Goal: Transaction & Acquisition: Subscribe to service/newsletter

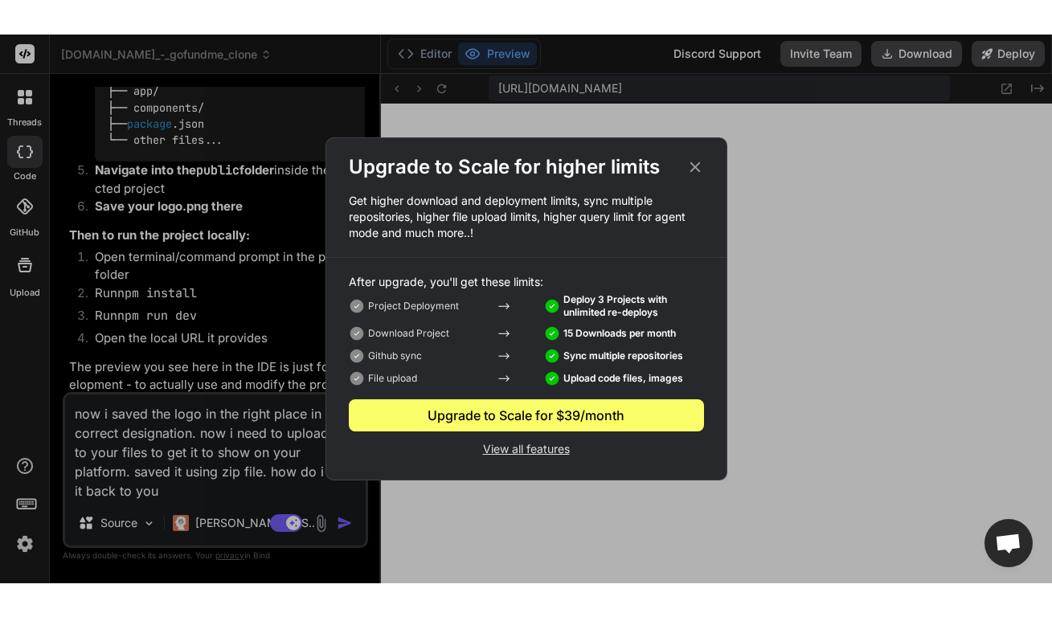
scroll to position [779, 0]
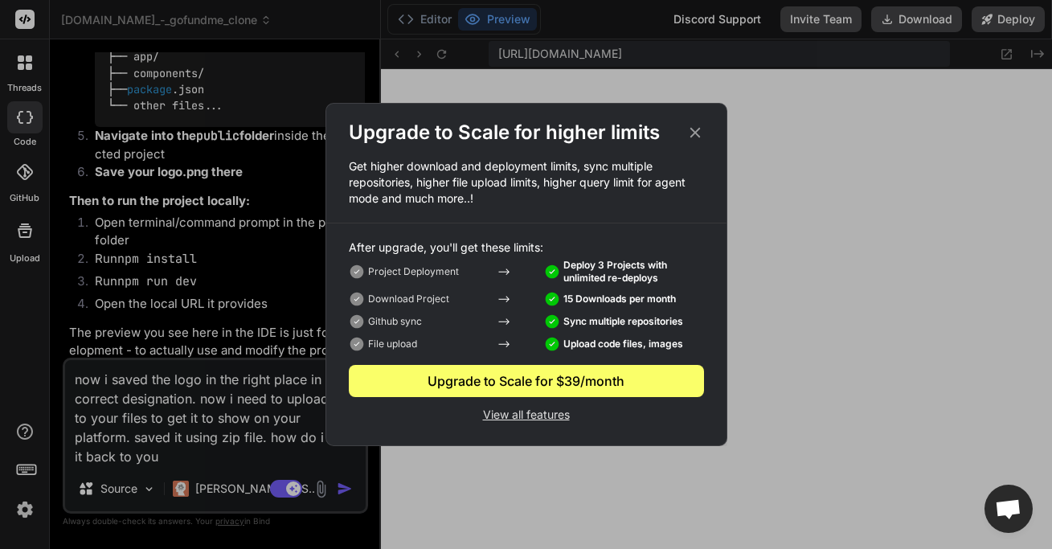
type textarea "x"
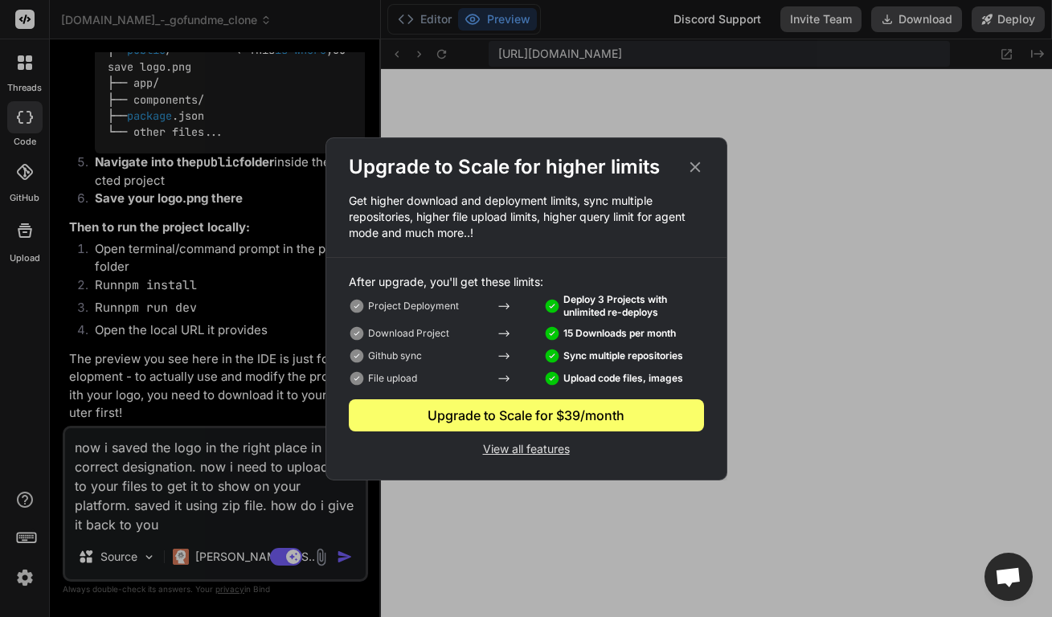
click at [696, 170] on icon at bounding box center [695, 167] width 18 height 18
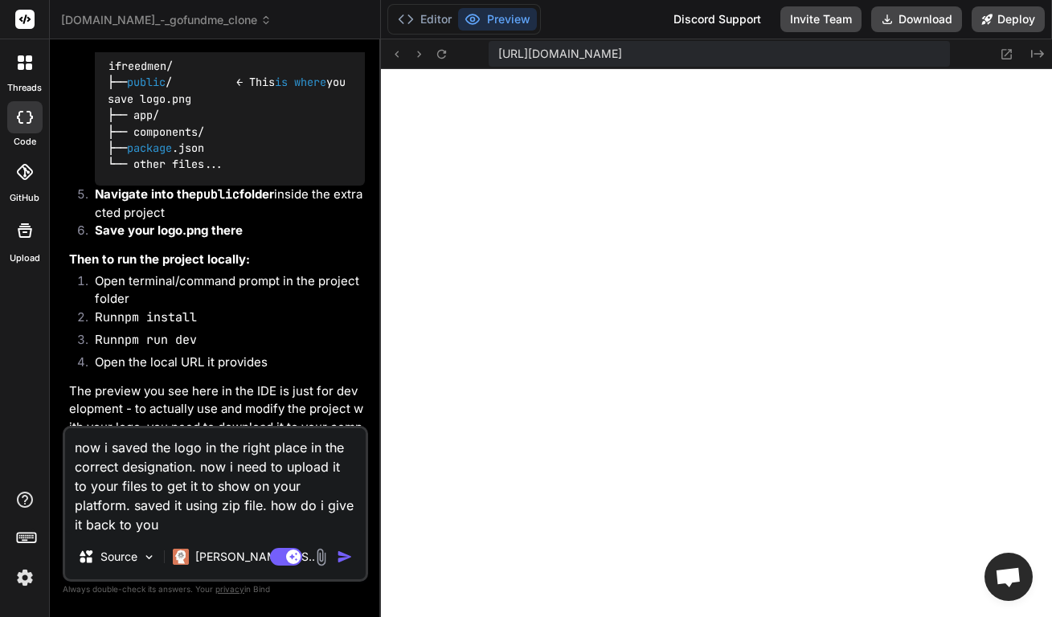
scroll to position [2911, 0]
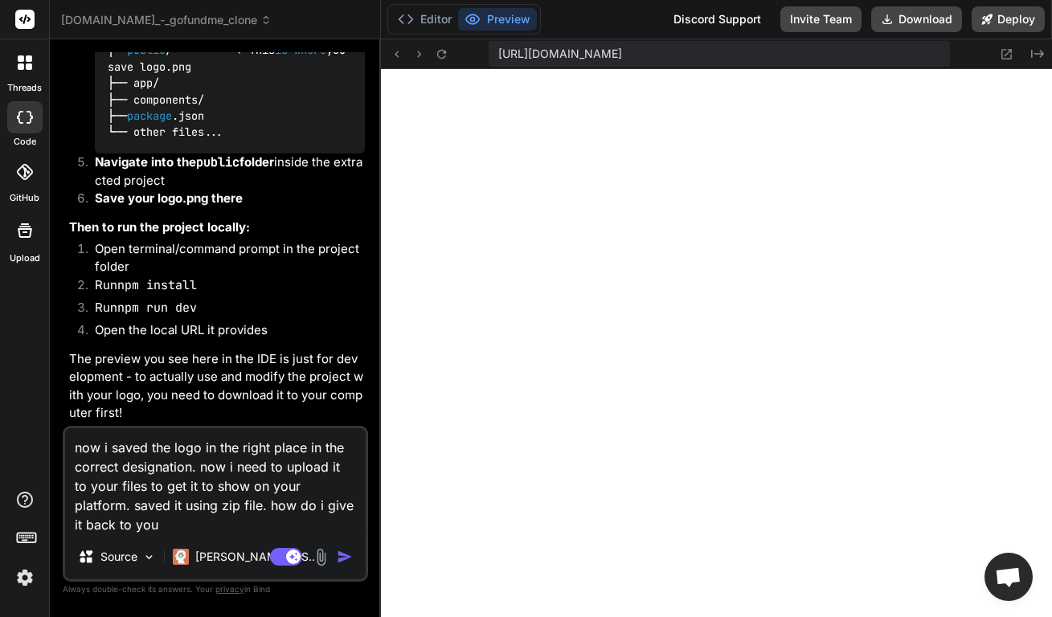
click at [244, 528] on textarea "now i saved the logo in the right place in the correct designation. now i need …" at bounding box center [215, 481] width 301 height 106
click at [193, 527] on textarea "now i saved the logo in the right place in the correct designation. now i need …" at bounding box center [215, 481] width 301 height 106
click at [194, 526] on textarea "now i saved the logo in the right place in the correct designation. now i need …" at bounding box center [215, 481] width 301 height 106
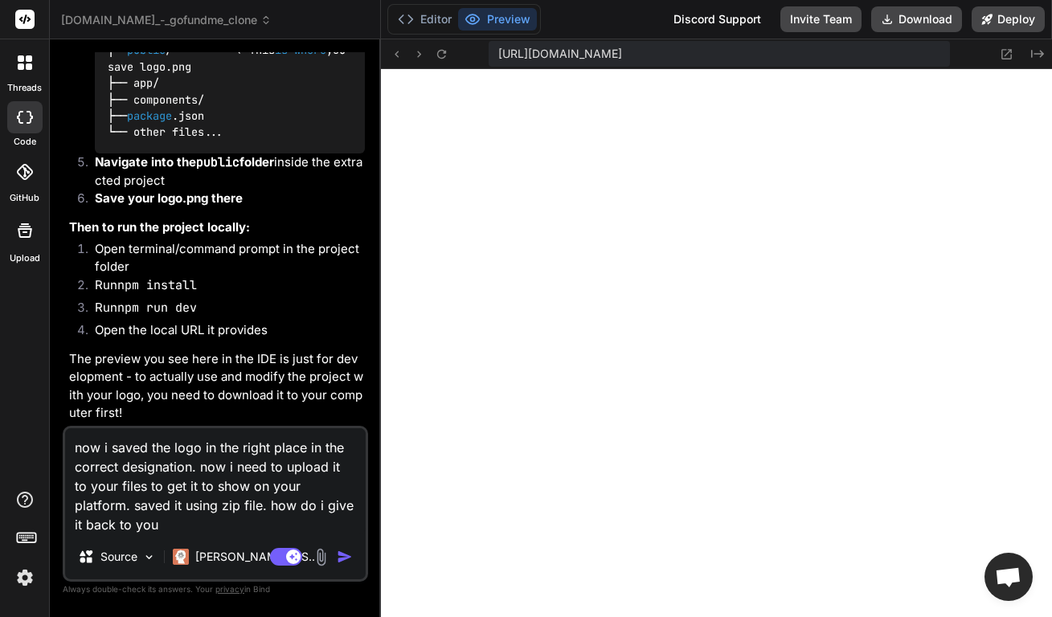
type textarea "i"
type textarea "x"
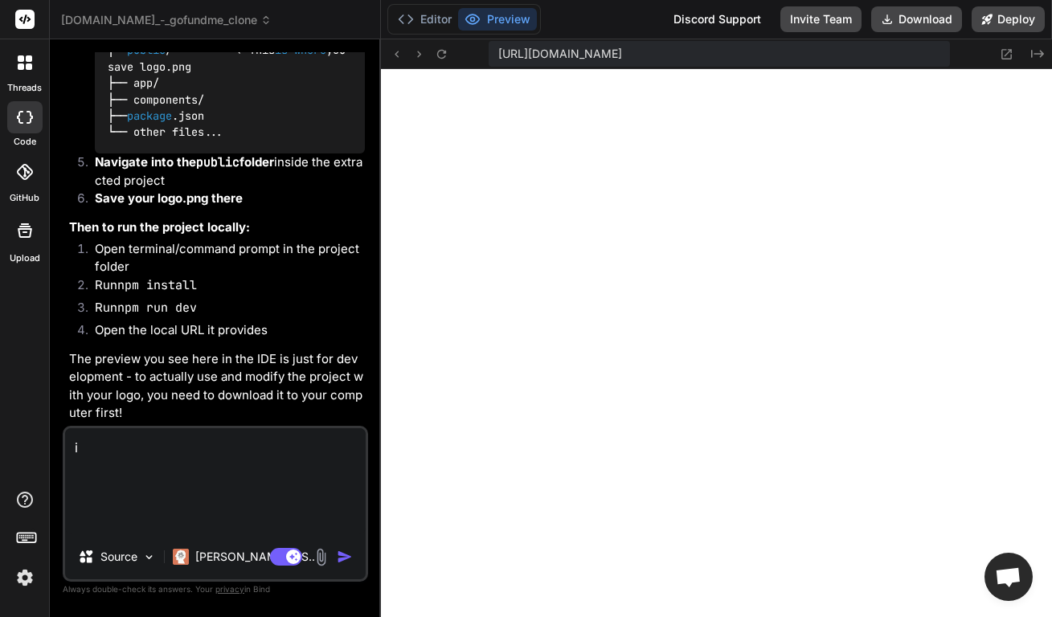
scroll to position [2834, 0]
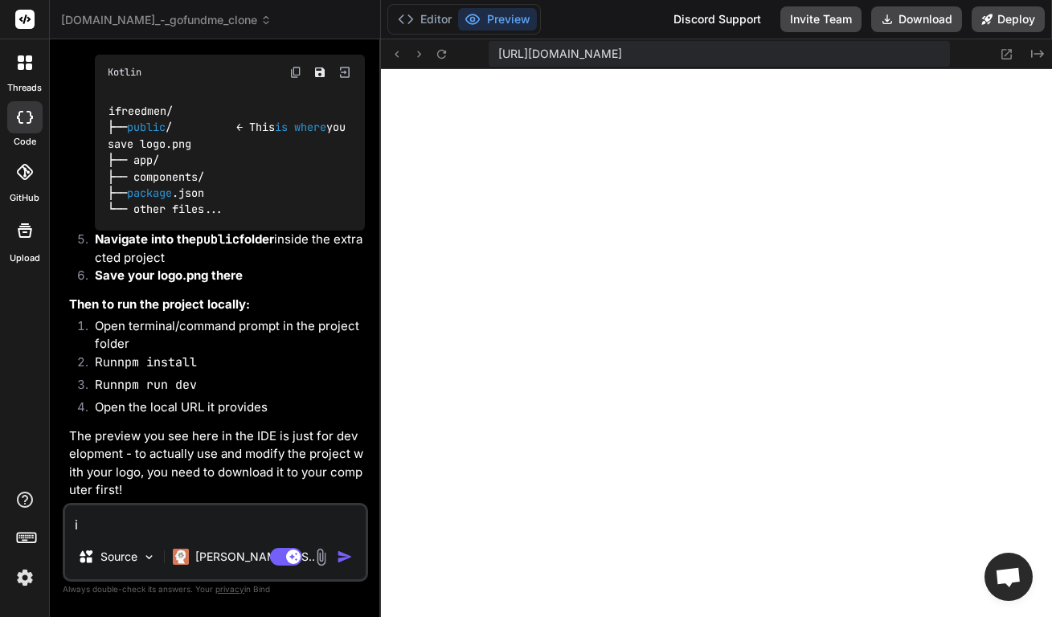
type textarea "i"
type textarea "x"
type textarea "i t"
type textarea "x"
type textarea "i th"
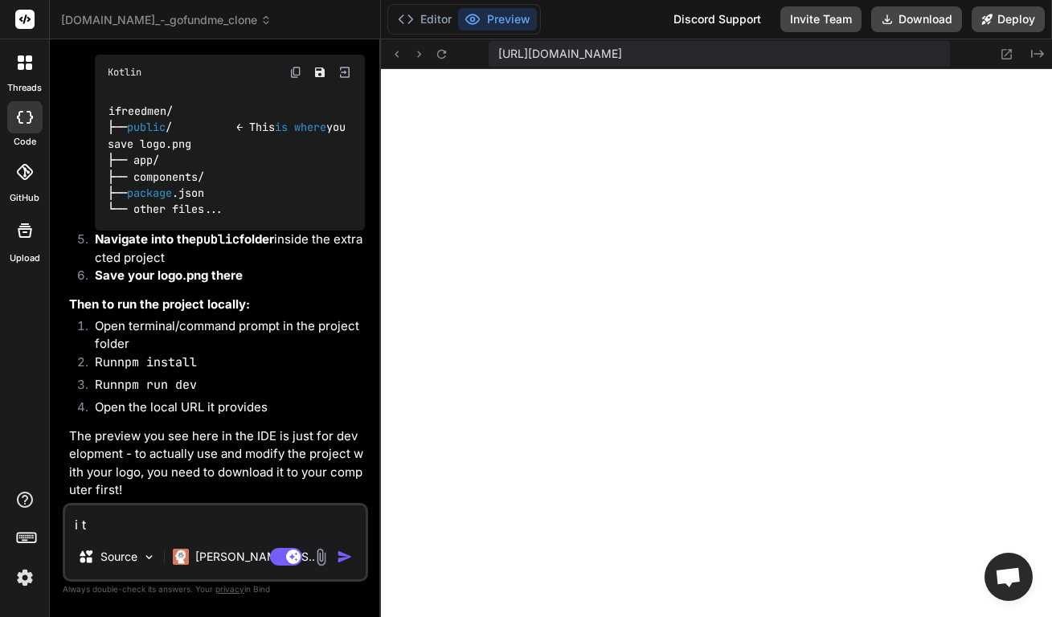
type textarea "x"
type textarea "i thi"
type textarea "x"
type textarea "i thin"
type textarea "x"
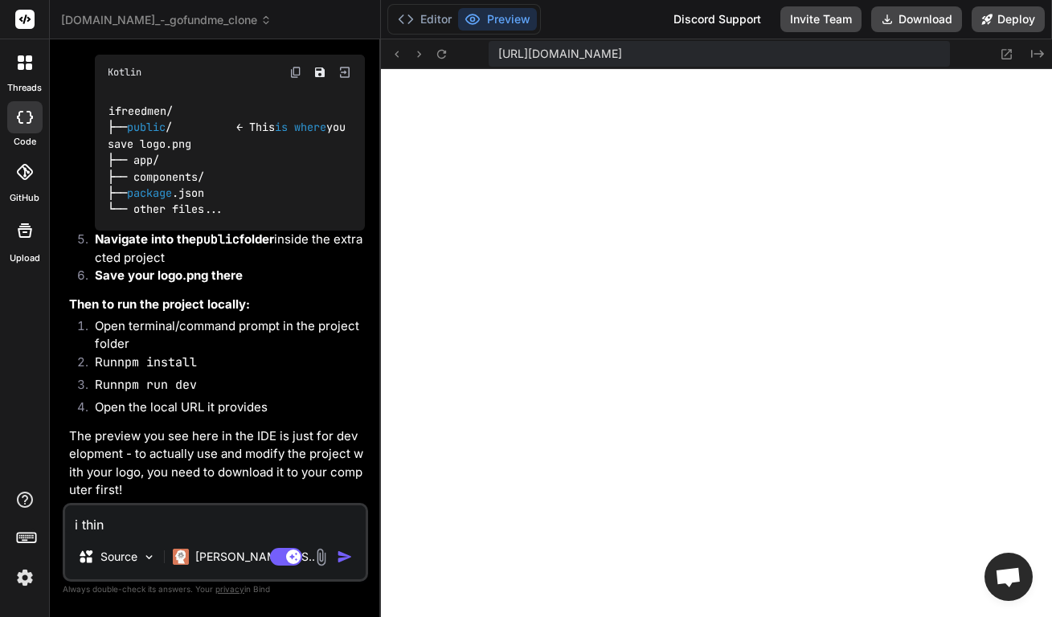
type textarea "i think"
type textarea "x"
type textarea "i think"
type textarea "x"
type textarea "i think i"
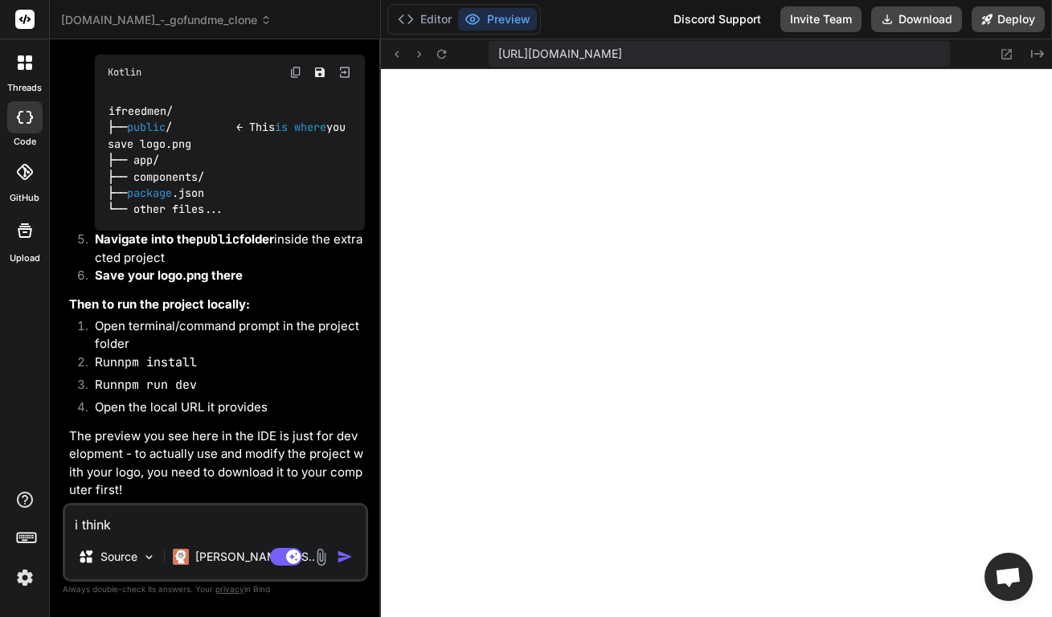
type textarea "x"
type textarea "i think i"
type textarea "x"
type textarea "i think i d"
type textarea "x"
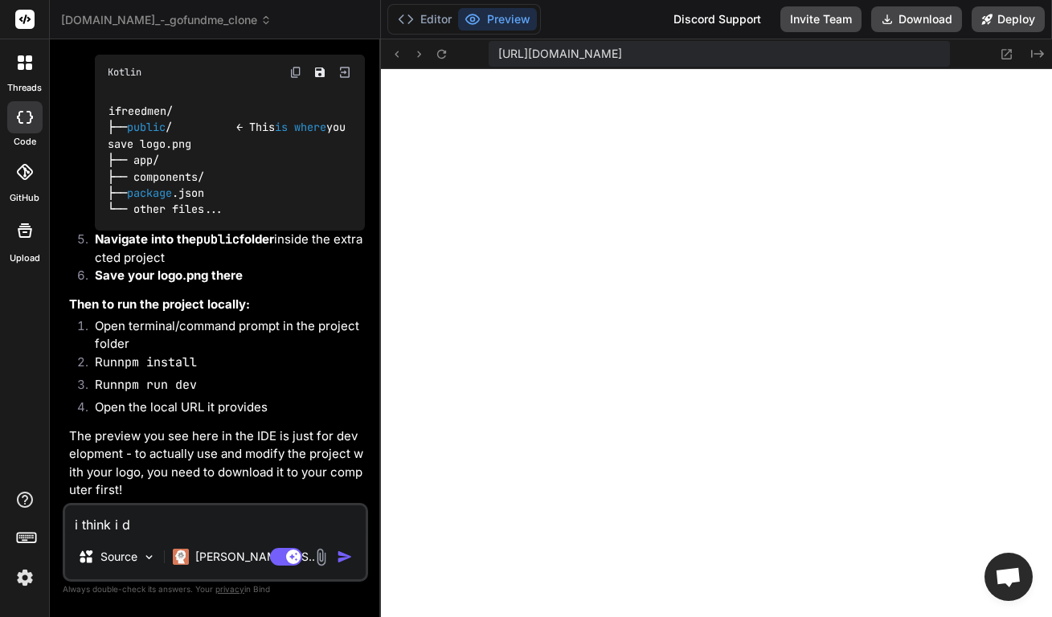
type textarea "i think i di"
type textarea "x"
type textarea "i think i did"
type textarea "x"
type textarea "i think i did"
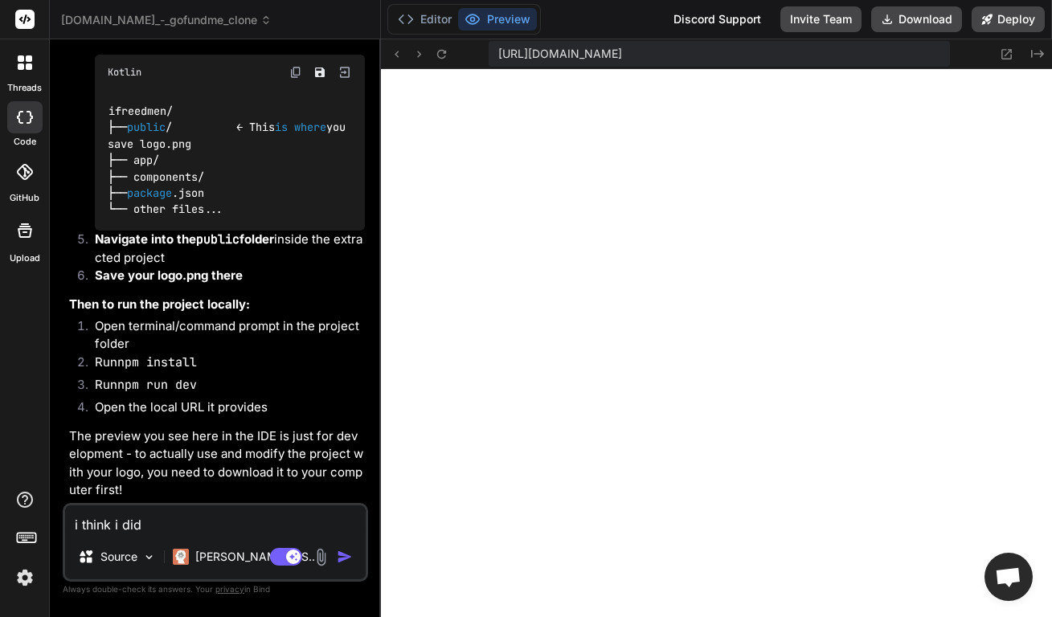
type textarea "x"
type textarea "i think i did i"
type textarea "x"
type textarea "i think i did it"
type textarea "x"
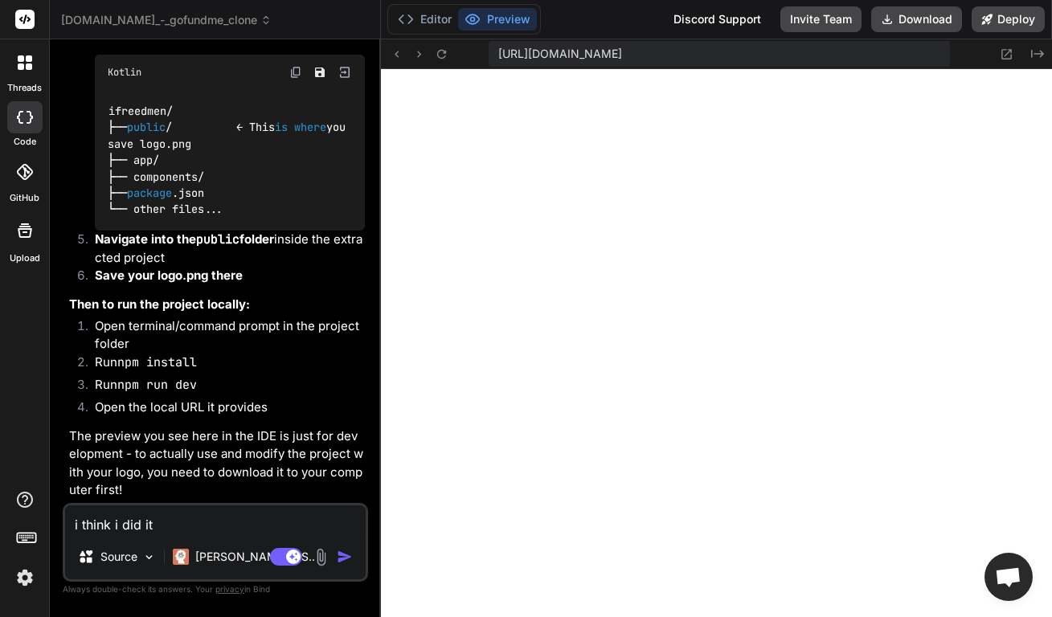
type textarea "i think i did it"
type textarea "x"
type textarea "i think i did it"
click at [349, 550] on img "button" at bounding box center [345, 557] width 16 height 16
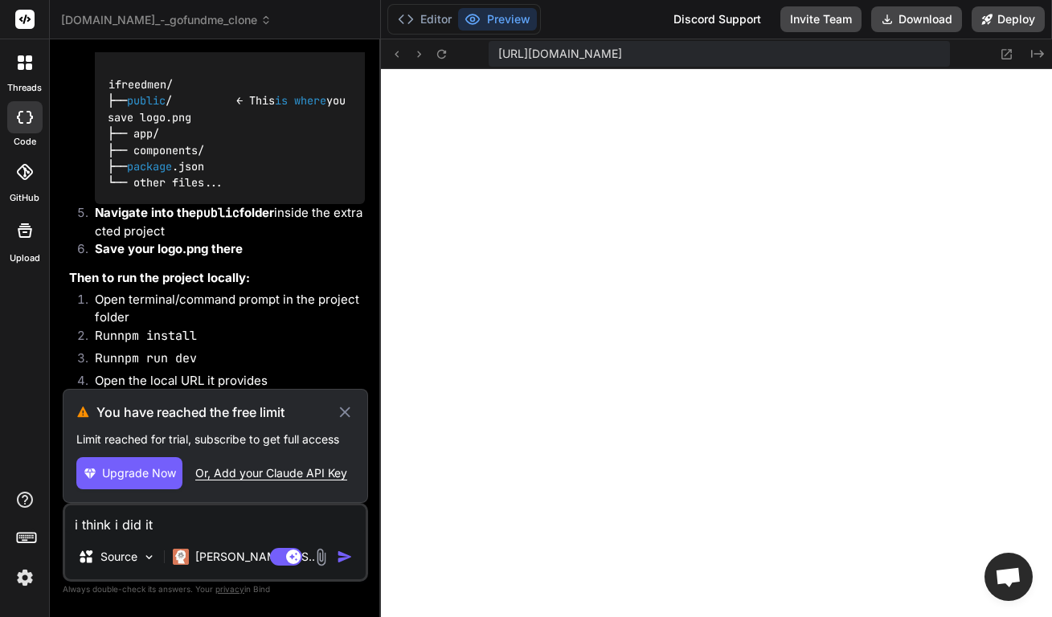
click at [156, 474] on span "Upgrade Now" at bounding box center [139, 473] width 74 height 16
type textarea "x"
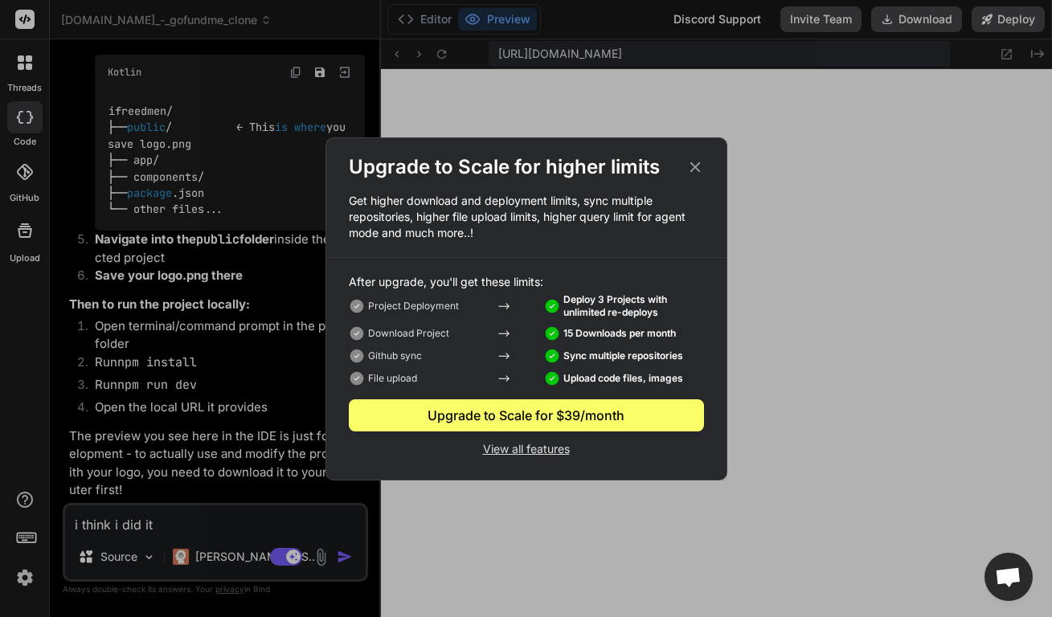
click at [535, 444] on p "View all features" at bounding box center [526, 447] width 355 height 19
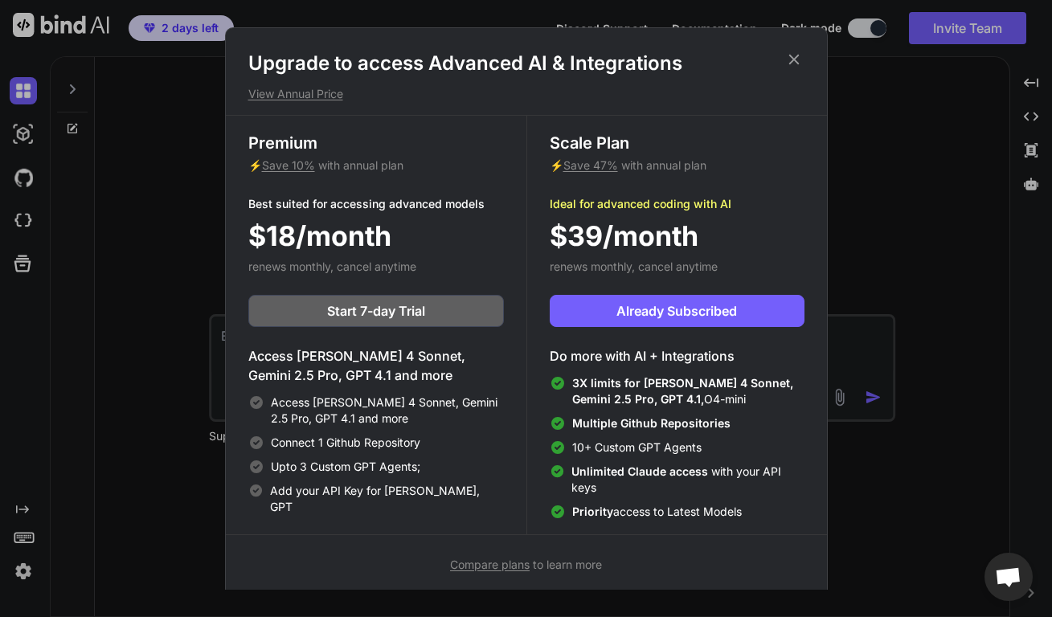
click at [793, 65] on icon at bounding box center [794, 60] width 18 height 18
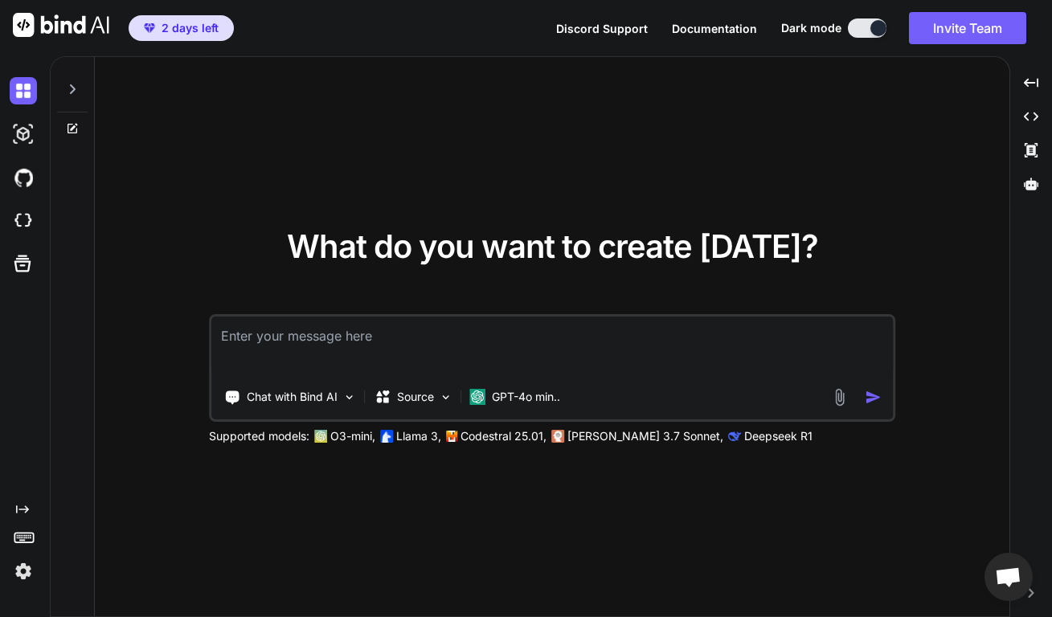
type textarea "x"
